Goal: Navigation & Orientation: Find specific page/section

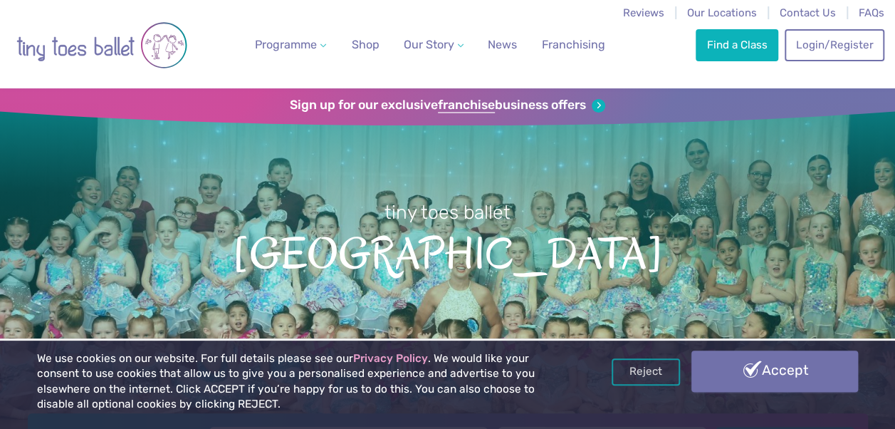
click at [745, 367] on link "Accept" at bounding box center [774, 370] width 167 height 41
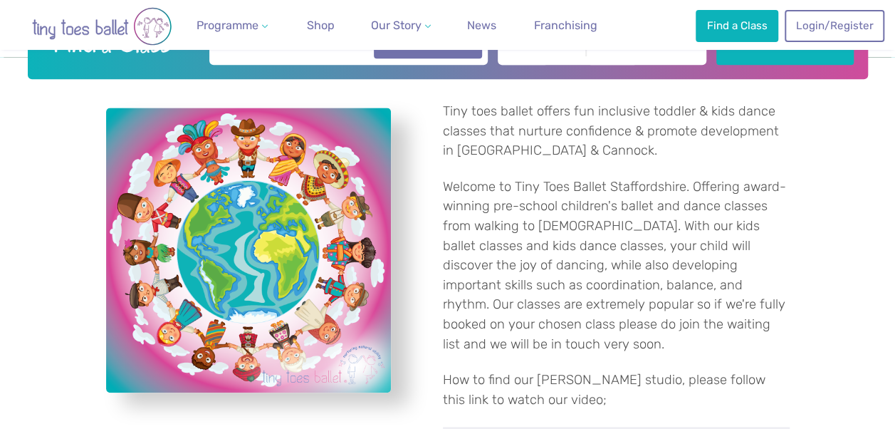
scroll to position [411, 0]
